Goal: Information Seeking & Learning: Check status

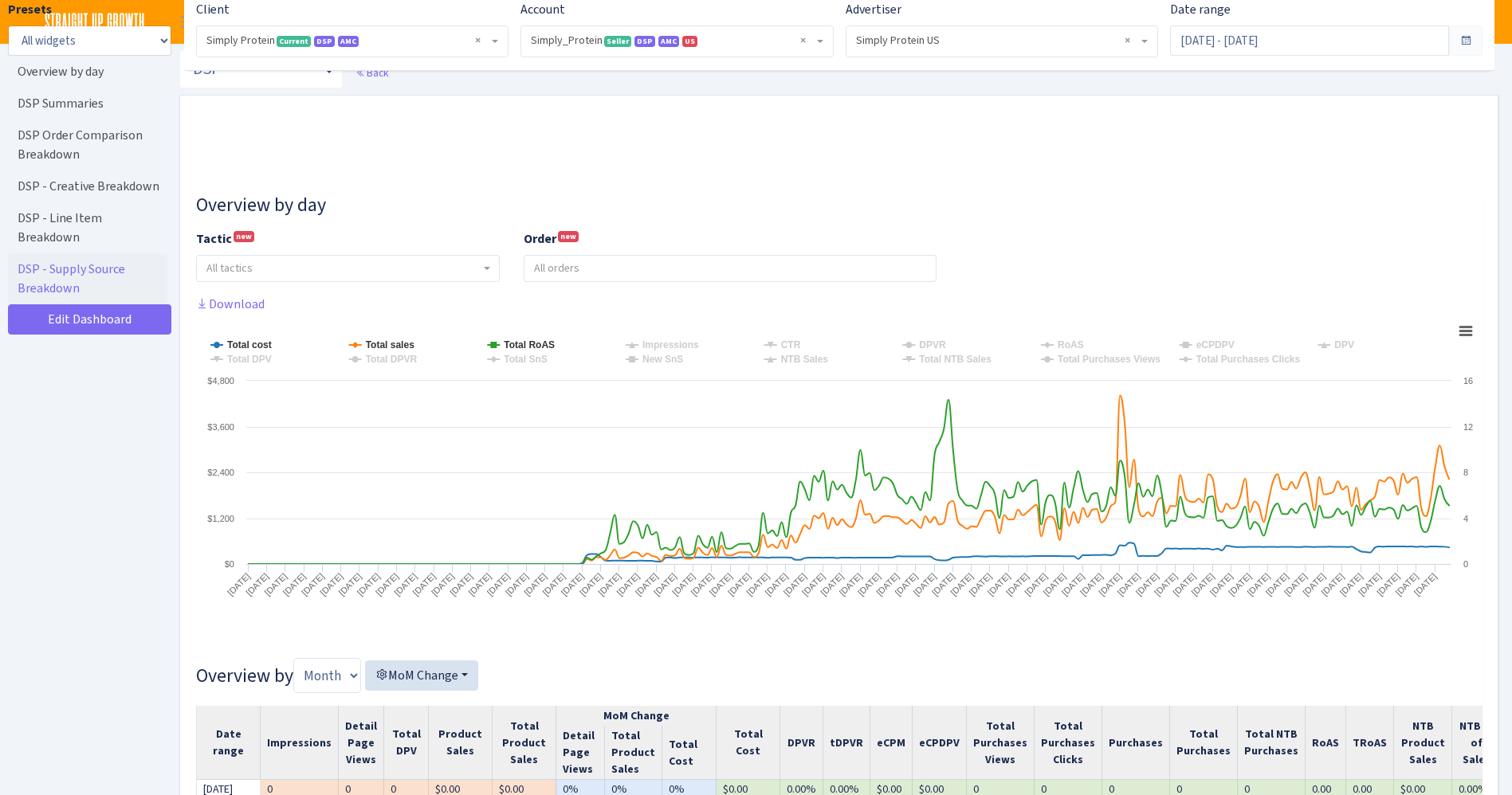
select select "470438976738569"
select select "577135095539250507"
select select
select select "[CREDIT_CARD_NUMBER]"
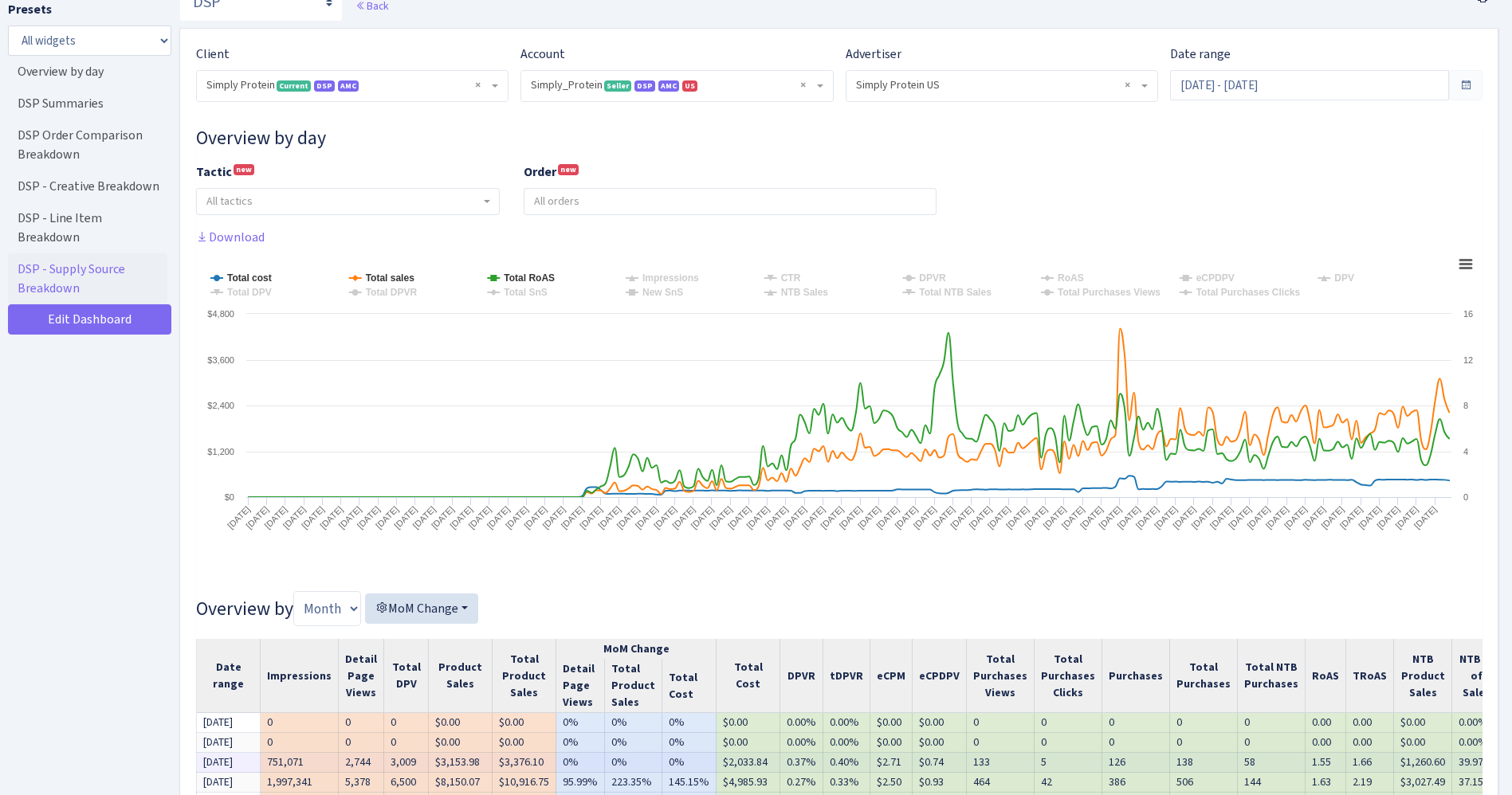
scroll to position [59, 0]
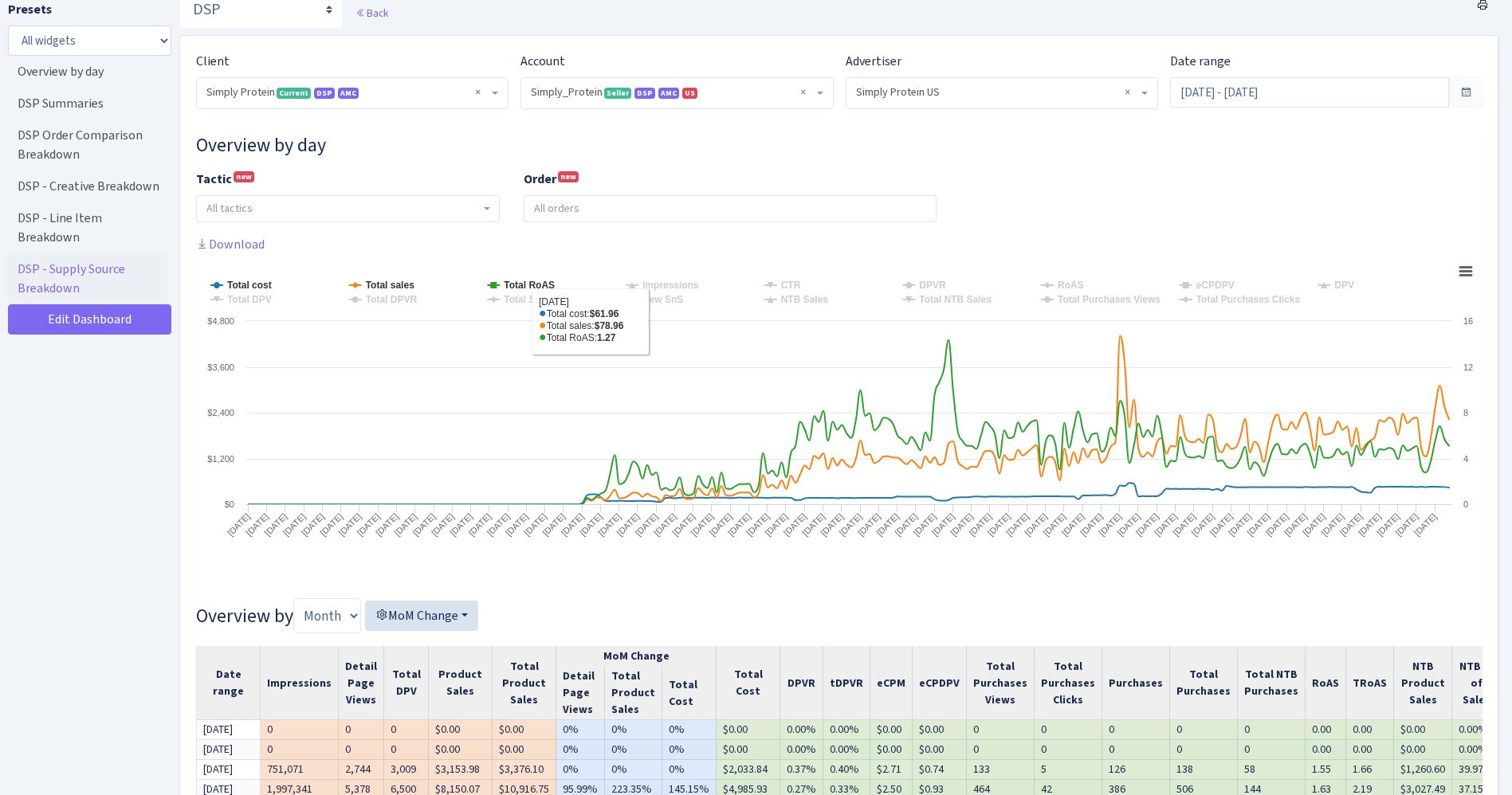
click at [659, 209] on input "search" at bounding box center [730, 208] width 411 height 26
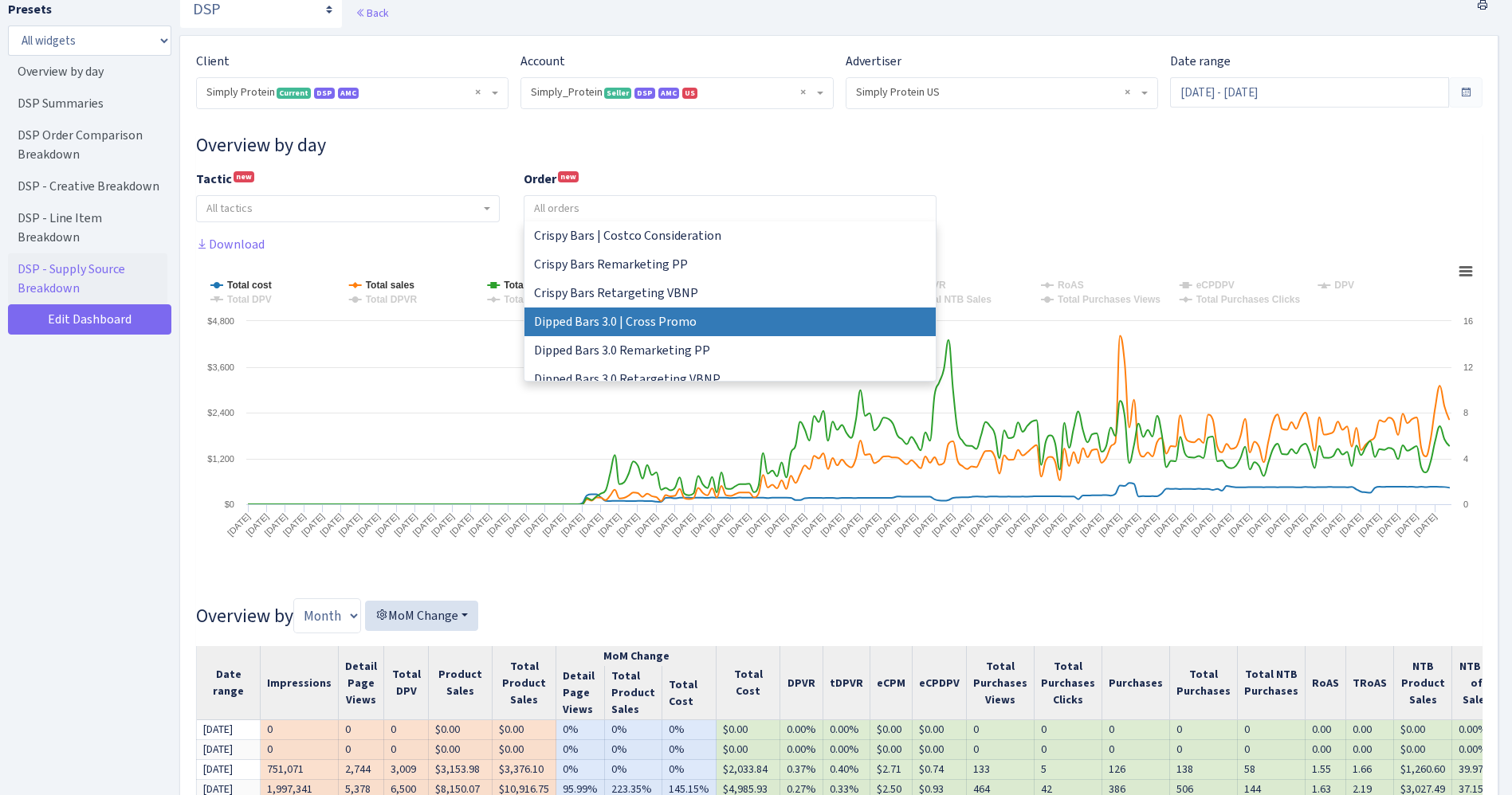
select select "[CREDIT_CARD_NUMBER]"
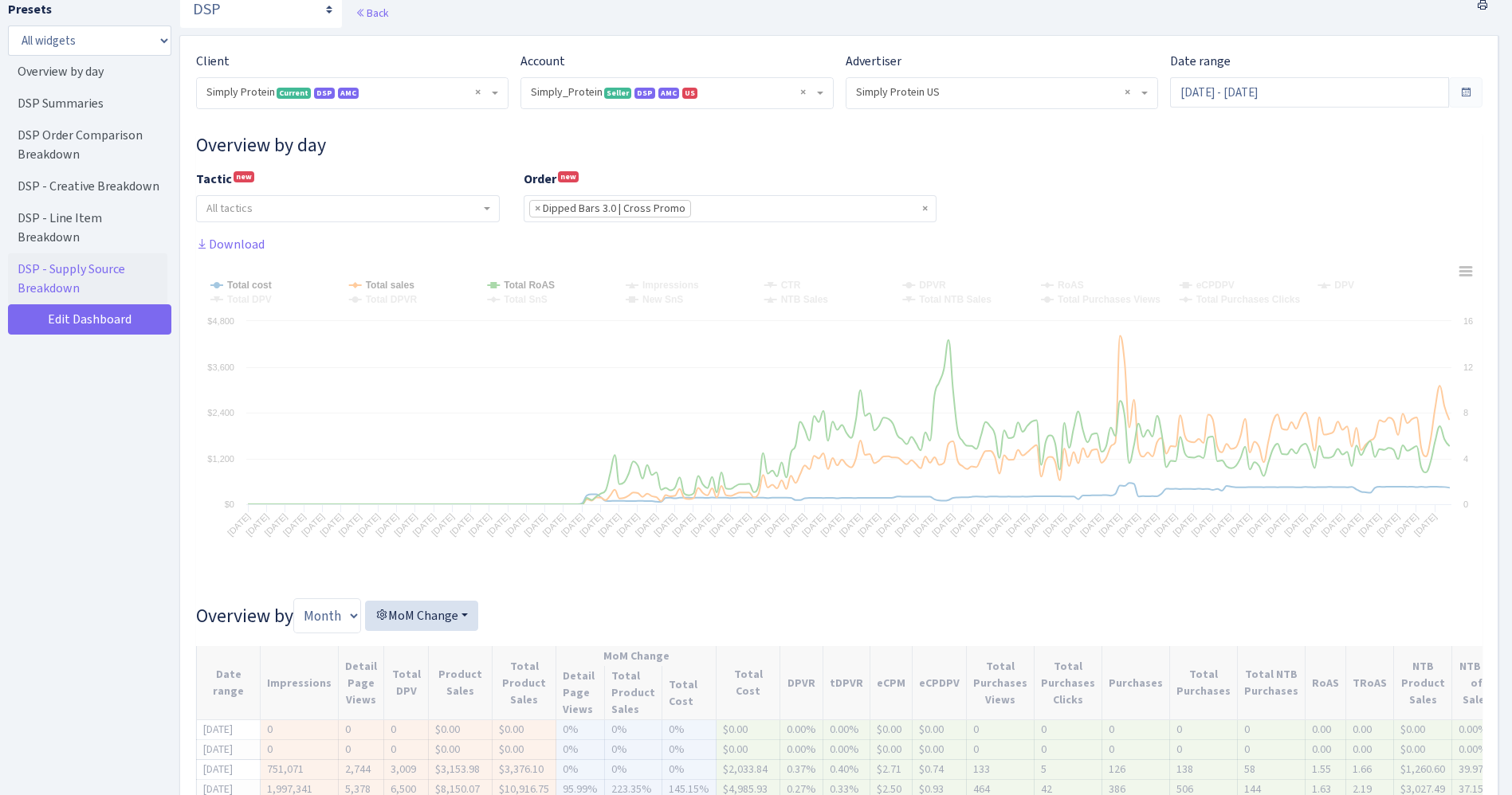
scroll to position [51, 0]
click at [752, 208] on ul "× × Dipped Bars 3.0 | Cross Promo" at bounding box center [730, 208] width 411 height 26
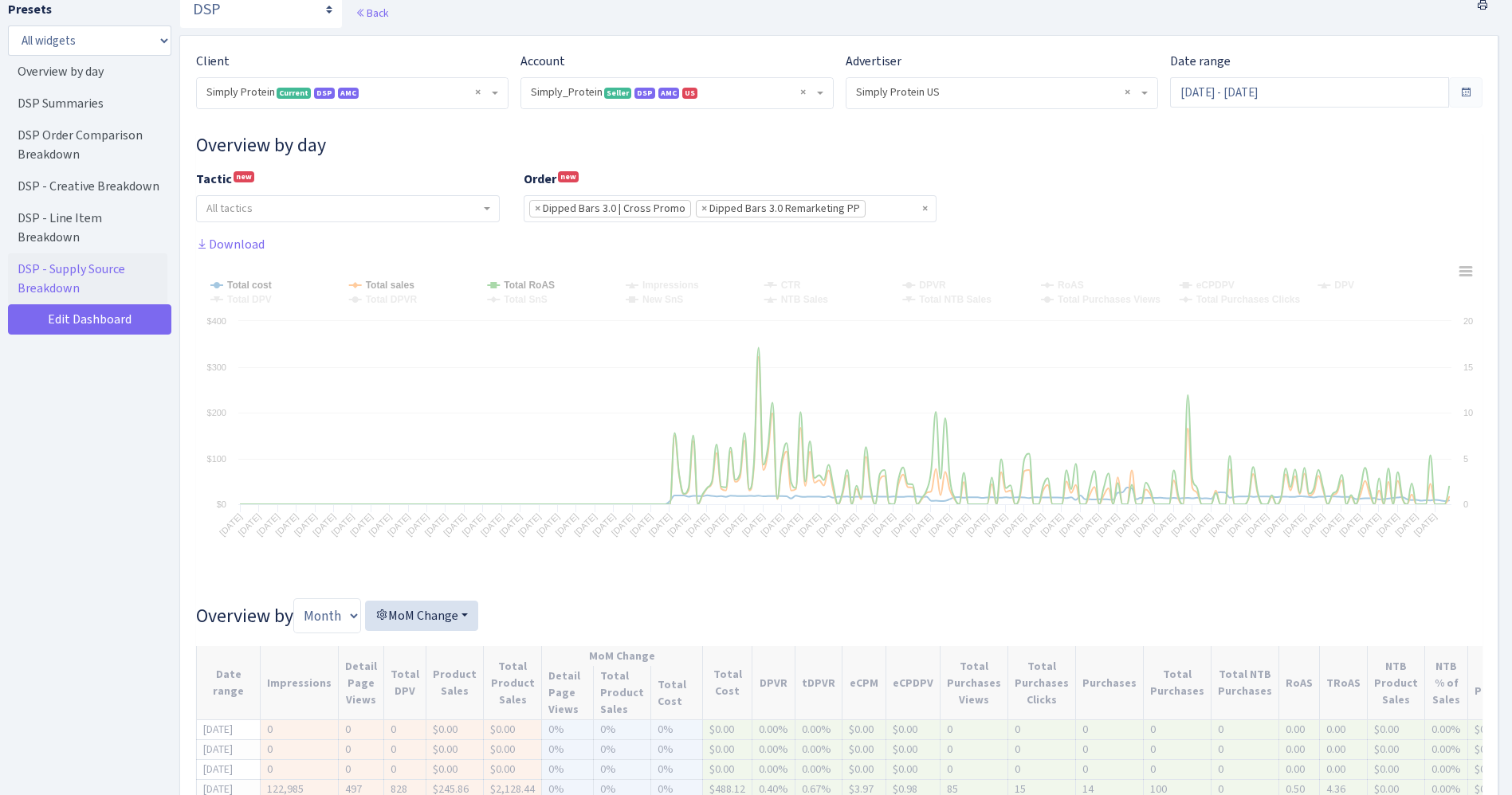
click at [888, 202] on input "search" at bounding box center [892, 208] width 56 height 26
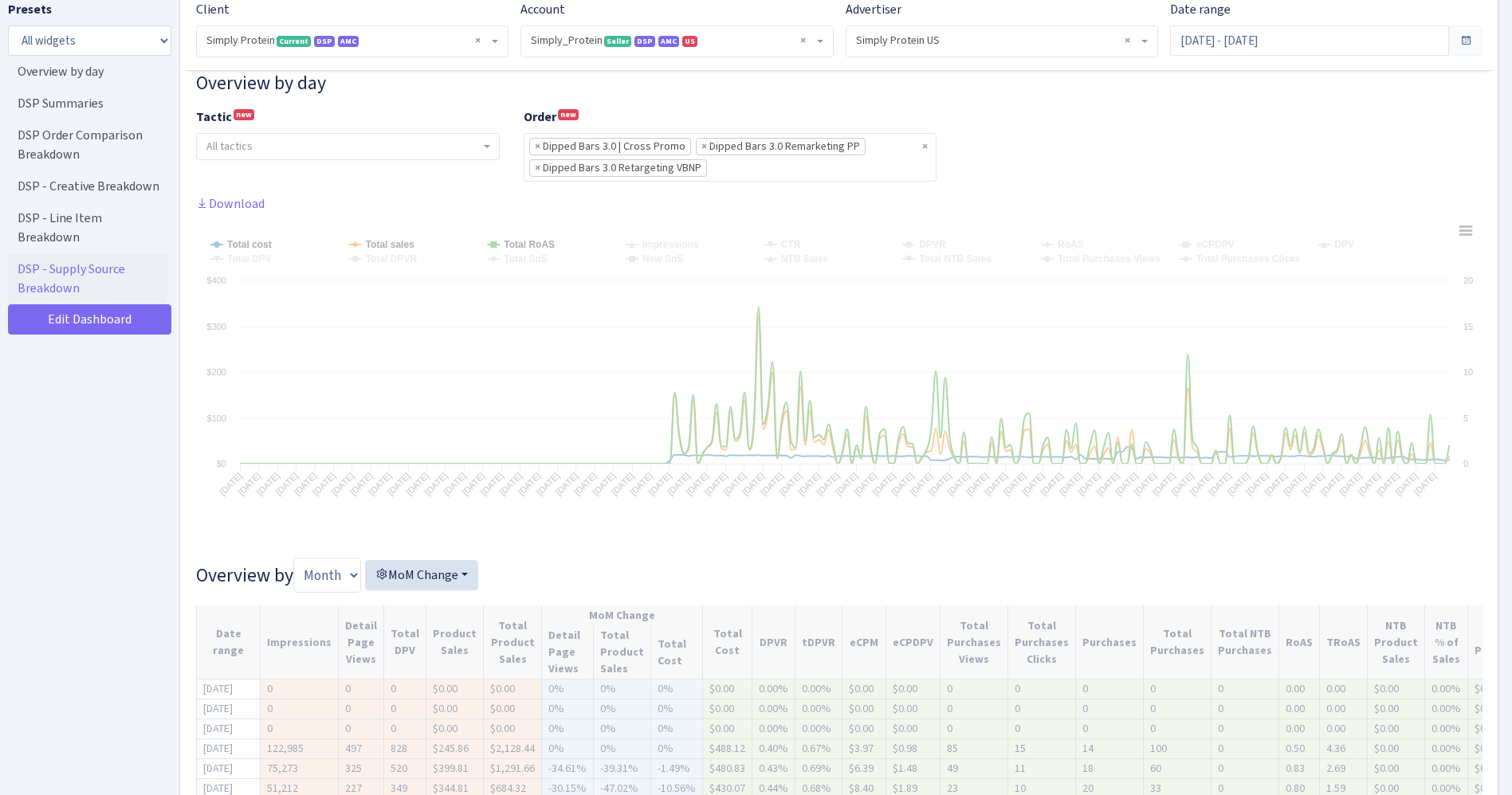
scroll to position [126, 0]
click at [1098, 179] on div "Tactic new - Retargeting Prospecting Remarketing Cross promo All tactics Order …" at bounding box center [839, 147] width 1310 height 87
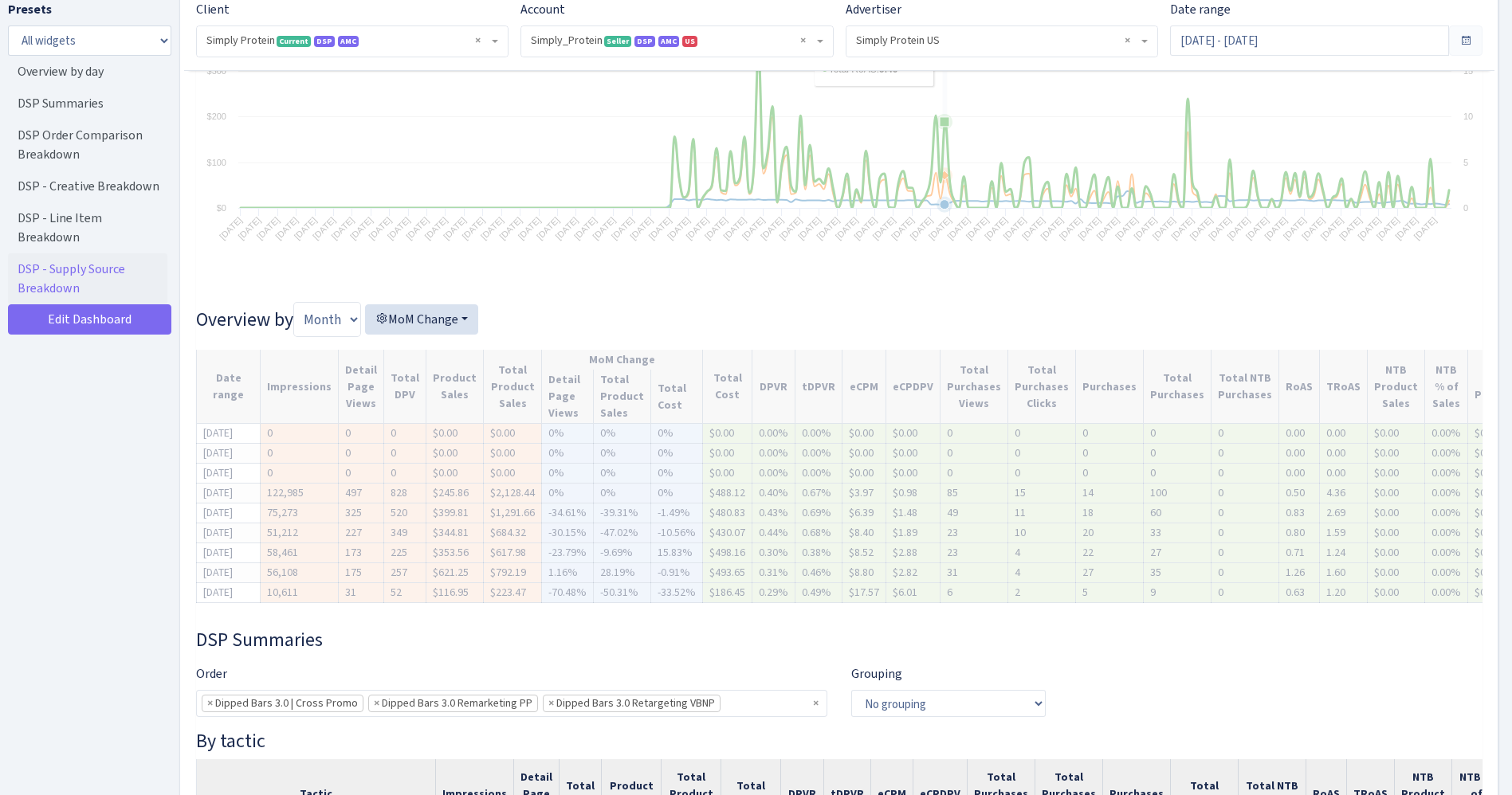
scroll to position [391, 0]
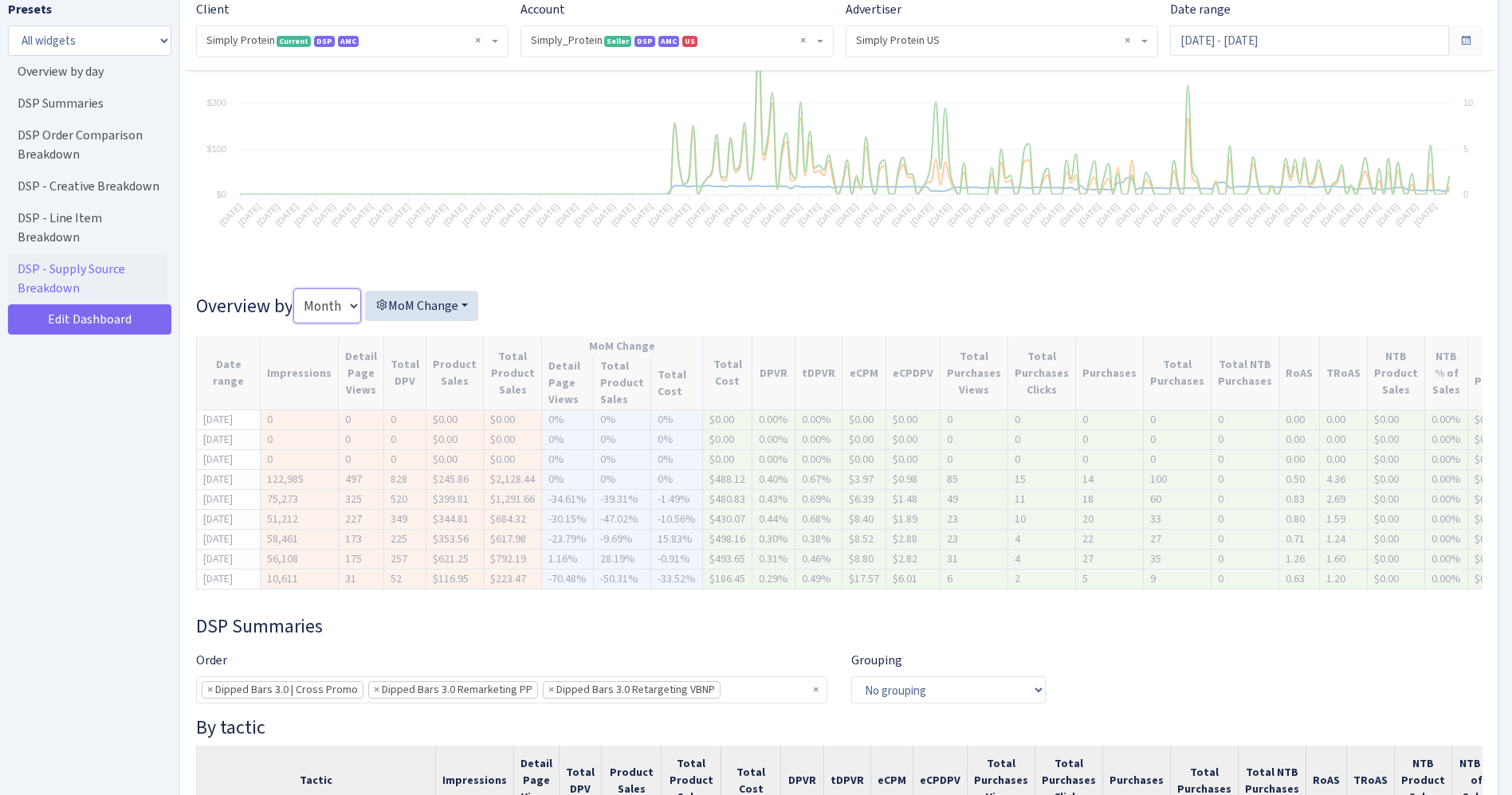
click at [339, 306] on select "Month Week" at bounding box center [327, 306] width 67 height 35
click at [298, 288] on select "Month Week" at bounding box center [327, 306] width 67 height 35
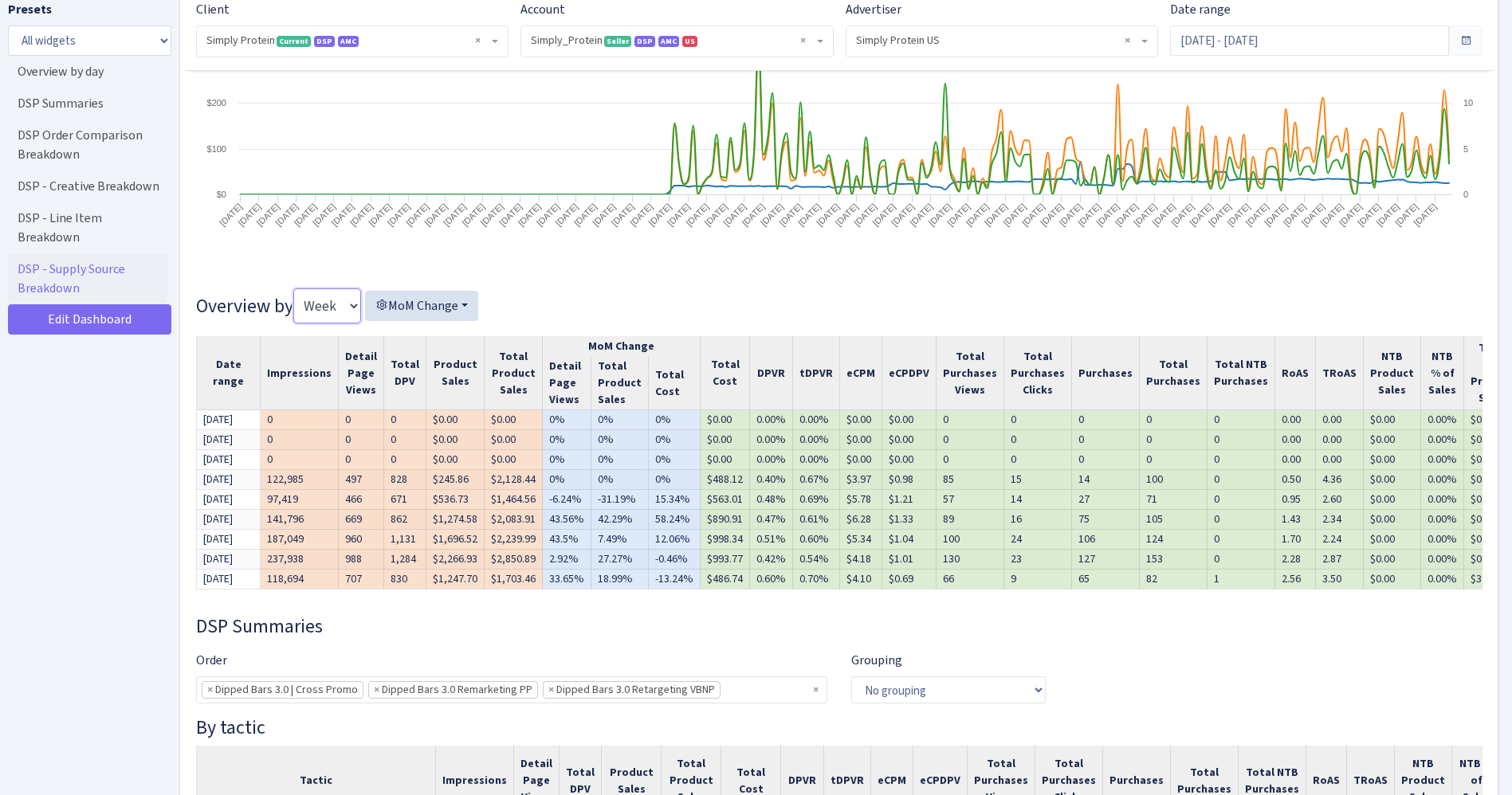
click at [343, 302] on select "Month Week" at bounding box center [327, 306] width 67 height 35
click at [298, 288] on select "Month Week" at bounding box center [327, 306] width 67 height 35
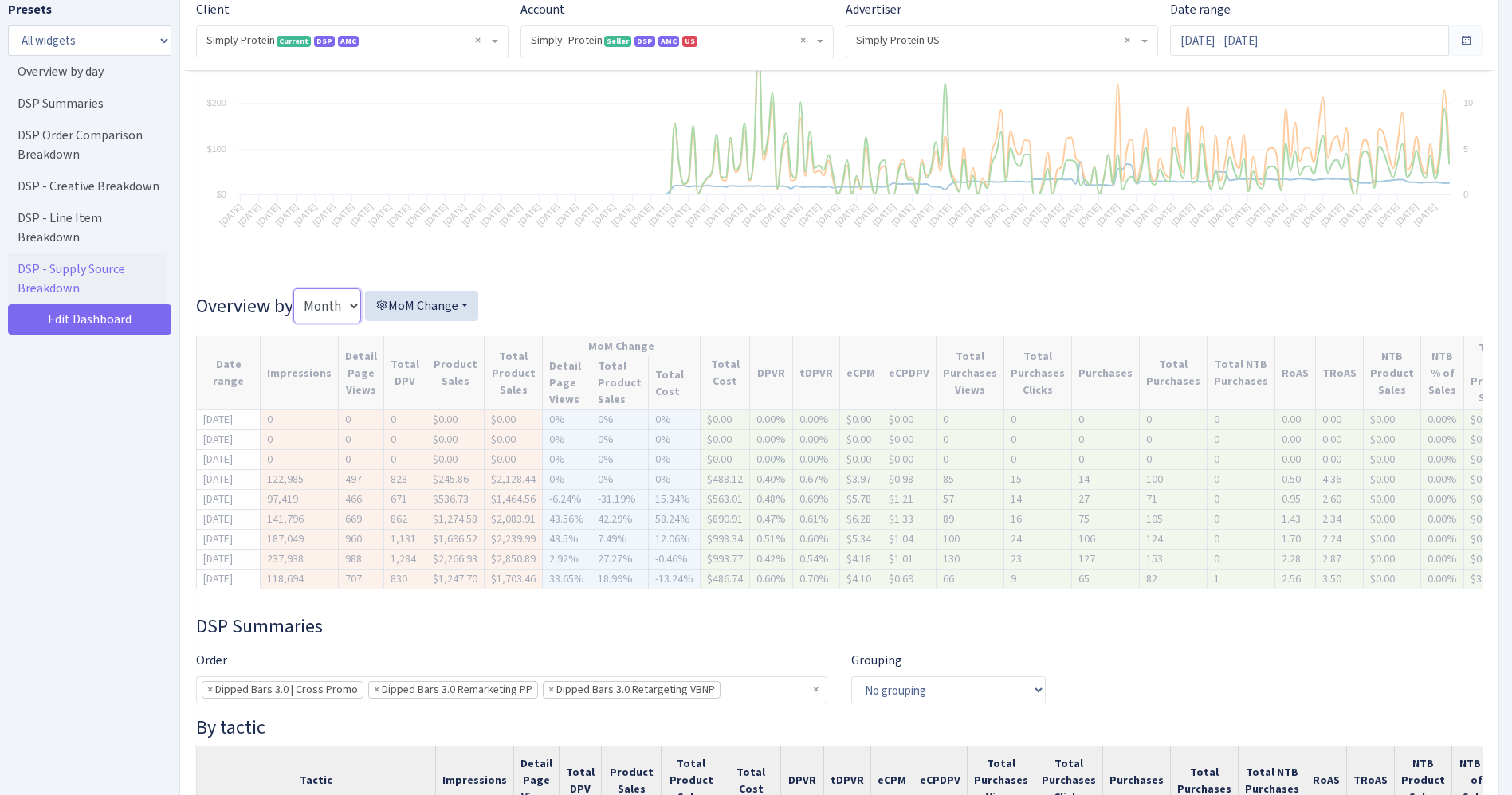
click at [336, 319] on select "Month Week" at bounding box center [327, 306] width 67 height 35
click at [298, 288] on select "Month Week" at bounding box center [327, 306] width 67 height 35
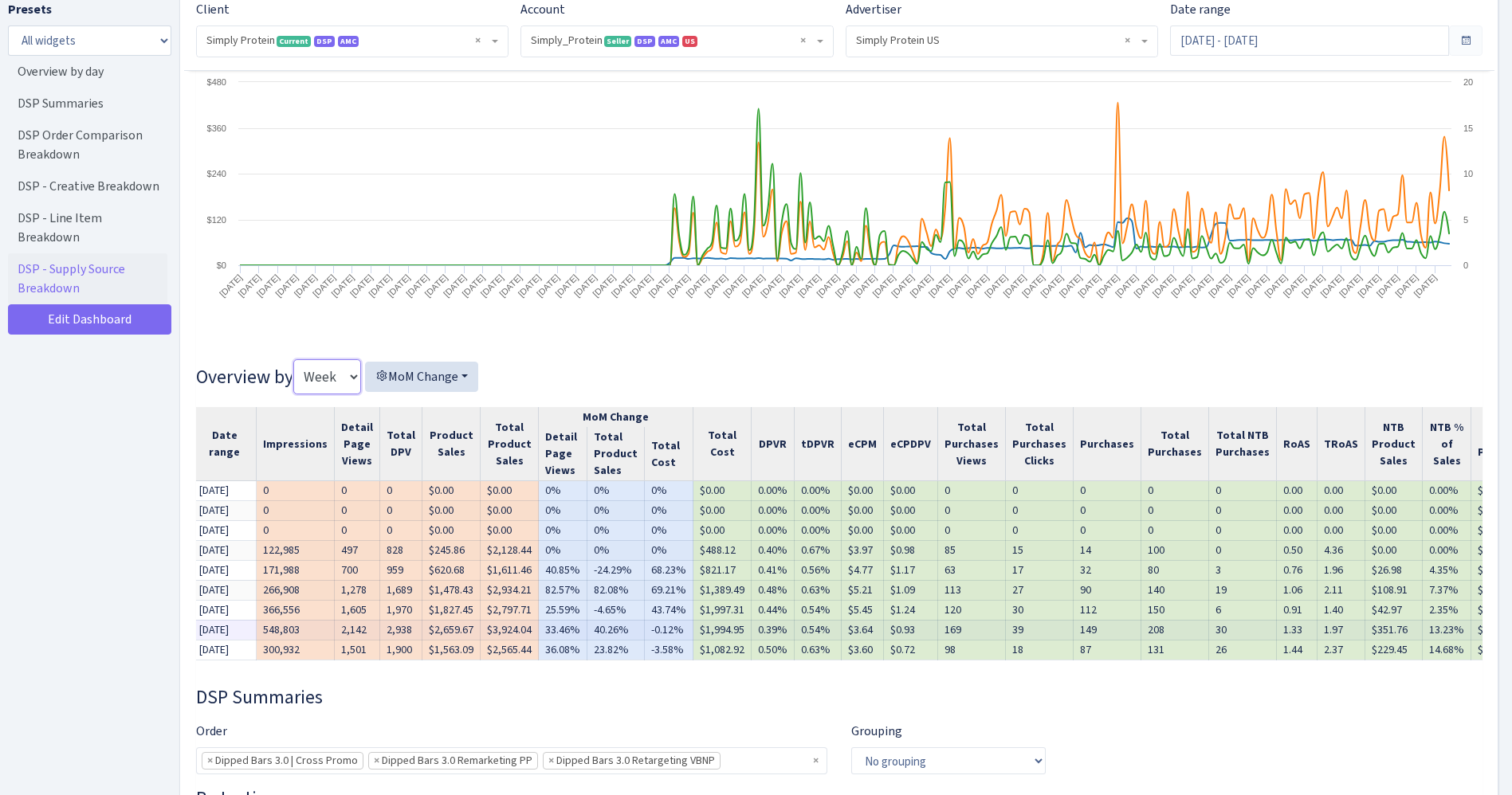
scroll to position [0, 0]
click at [357, 379] on select "Month Week" at bounding box center [327, 377] width 67 height 35
select select "month"
click at [298, 359] on select "Month Week" at bounding box center [327, 377] width 67 height 35
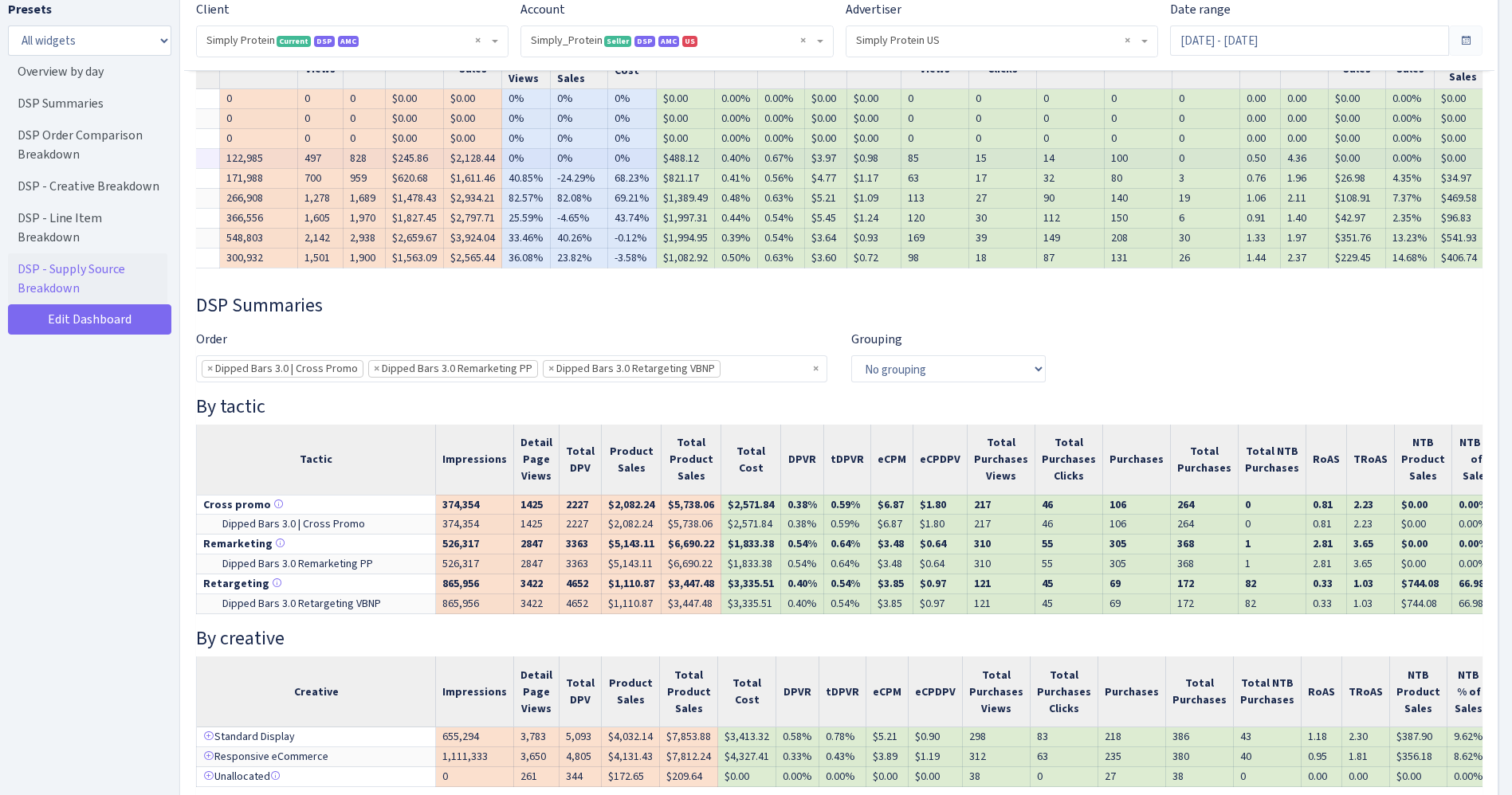
scroll to position [716, 0]
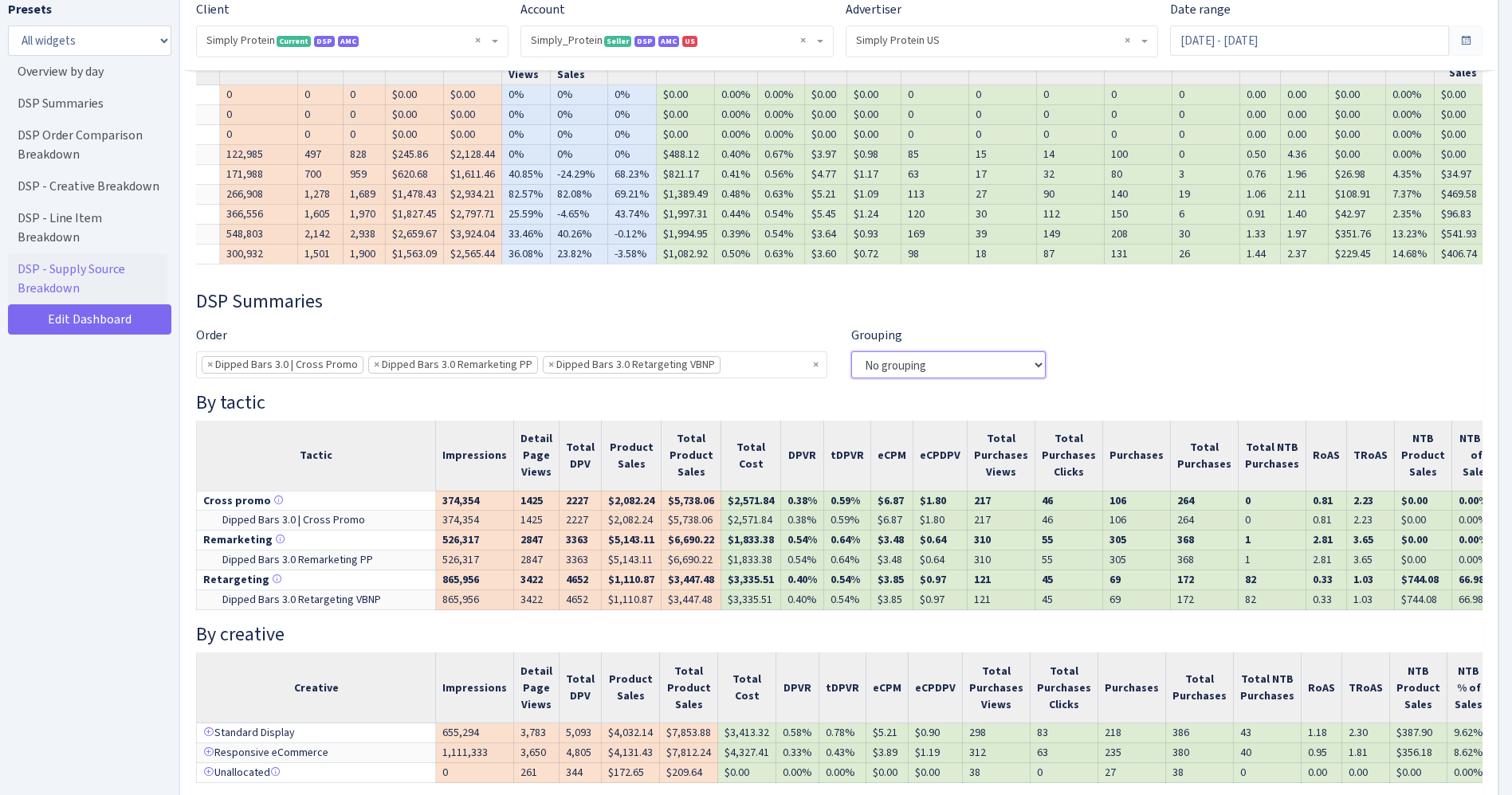
click at [921, 378] on select "No grouping Week Month" at bounding box center [947, 364] width 194 height 27
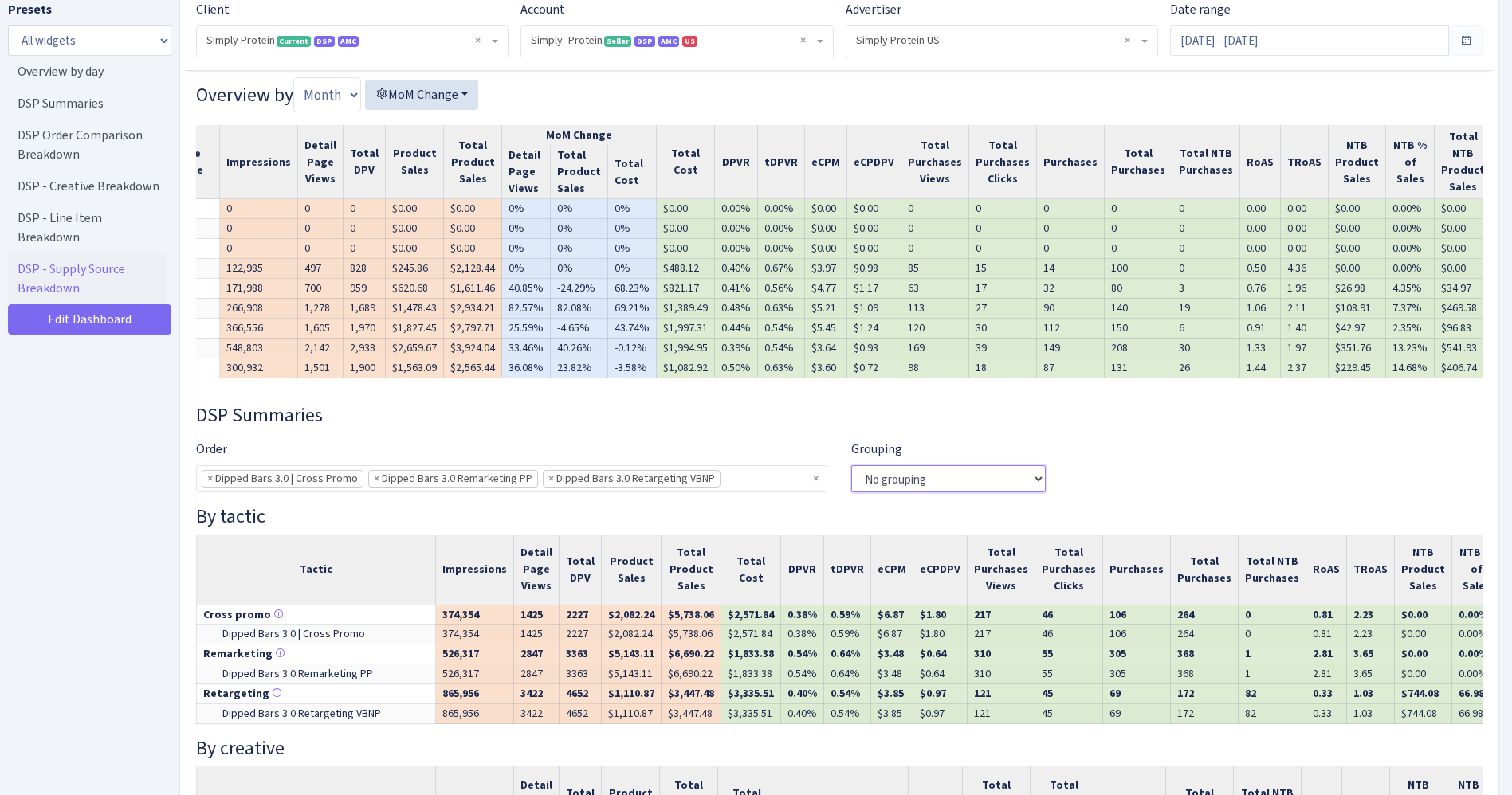
scroll to position [597, 0]
